Goal: Navigation & Orientation: Find specific page/section

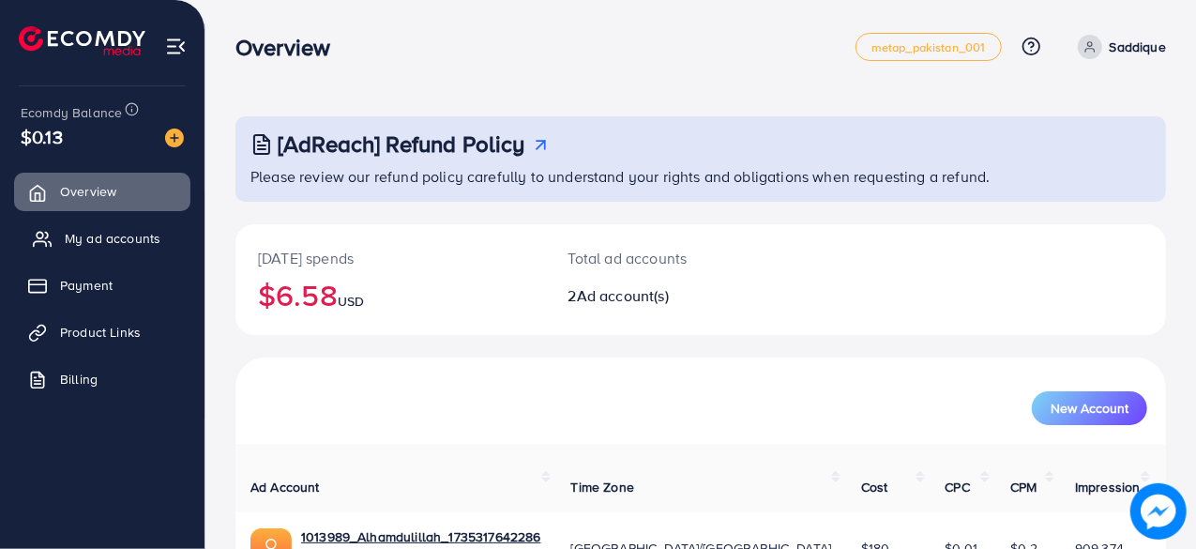
click at [83, 235] on span "My ad accounts" at bounding box center [113, 238] width 96 height 19
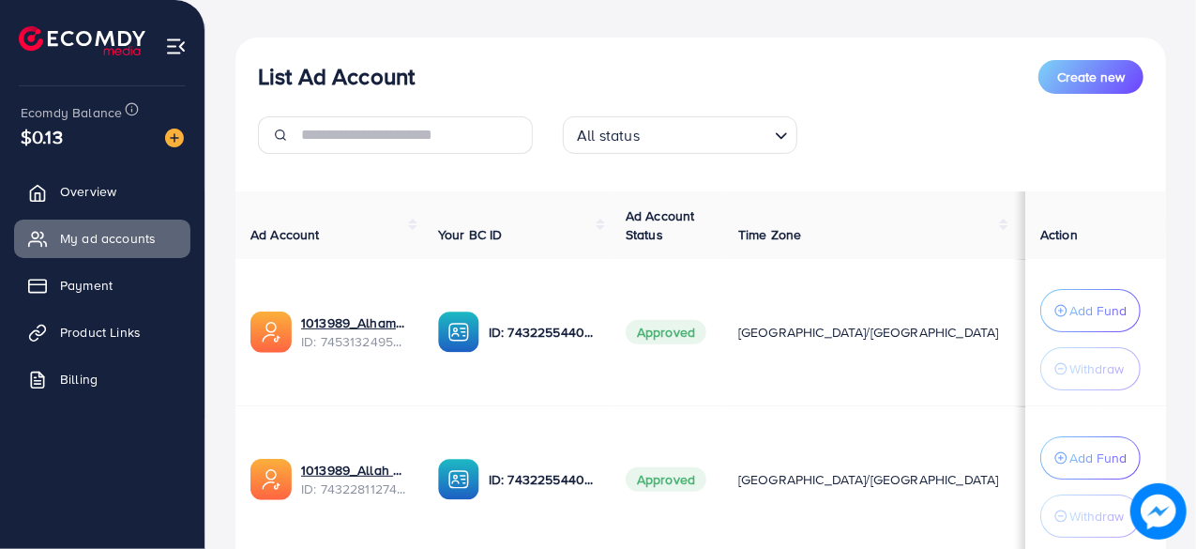
scroll to position [94, 0]
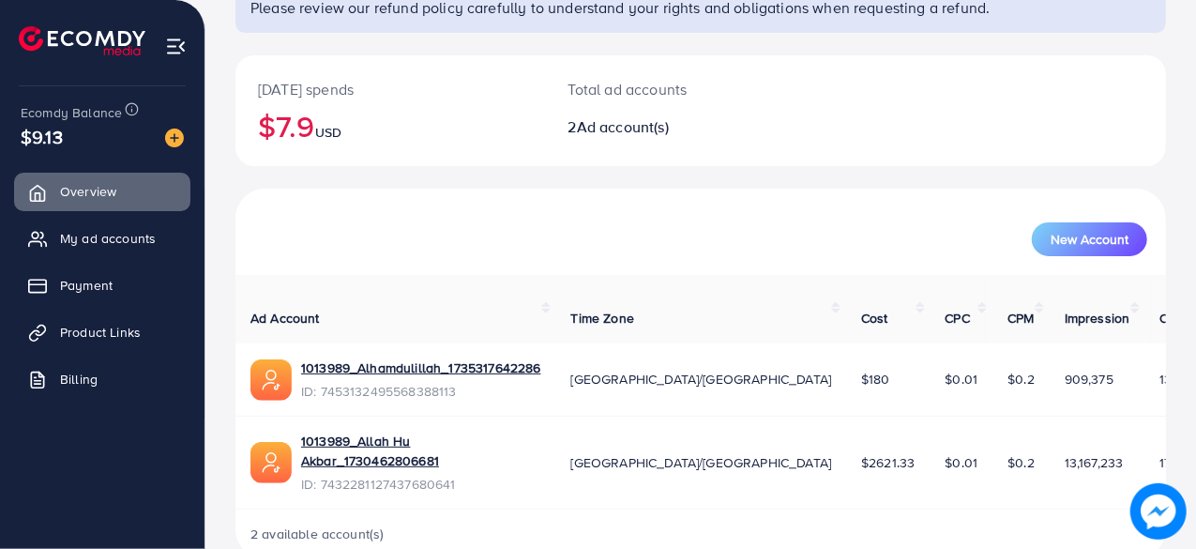
scroll to position [169, 0]
